Goal: Navigation & Orientation: Find specific page/section

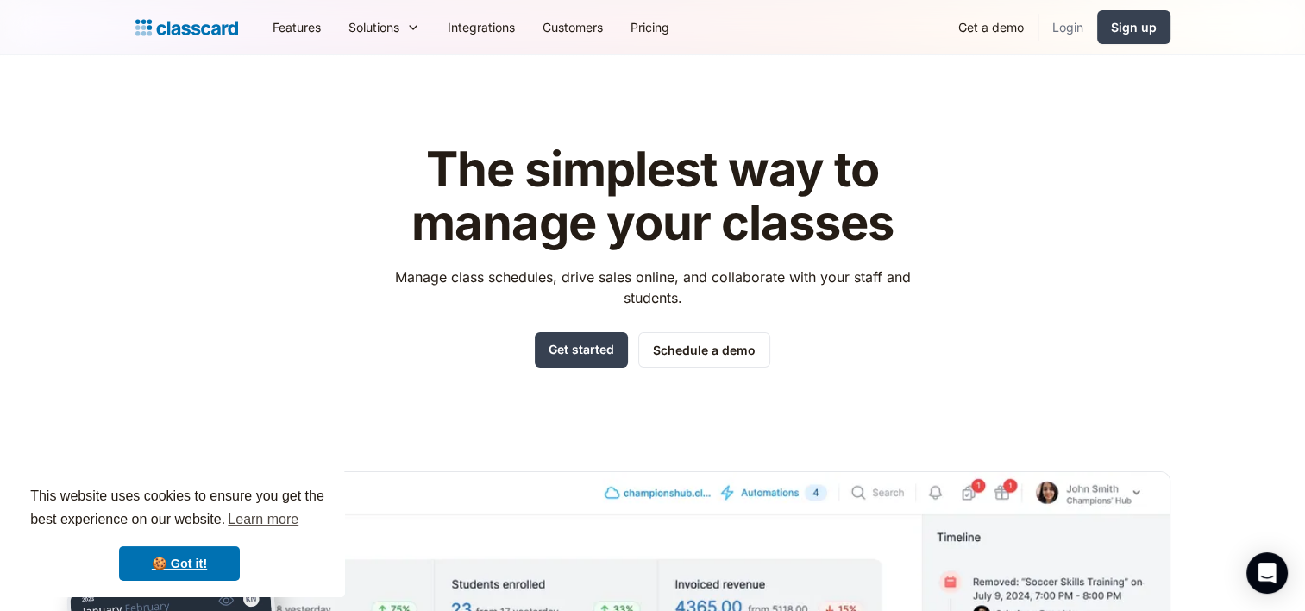
click at [1071, 27] on link "Login" at bounding box center [1068, 27] width 59 height 39
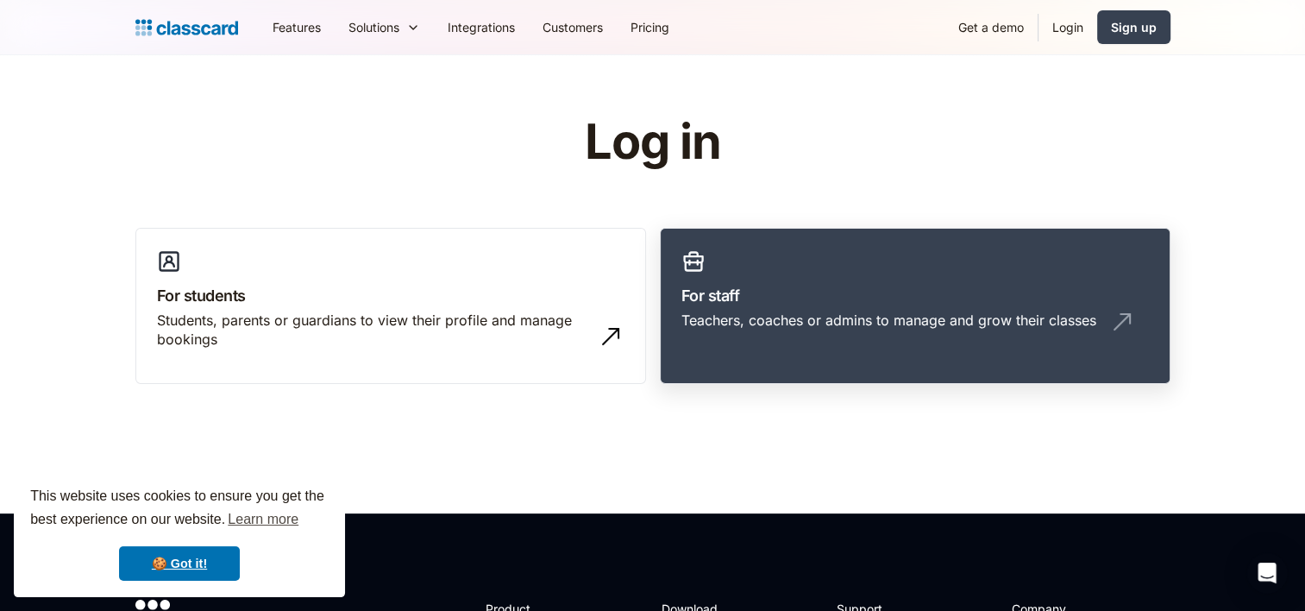
click at [777, 291] on h3 "For staff" at bounding box center [916, 295] width 468 height 23
